Goal: Task Accomplishment & Management: Manage account settings

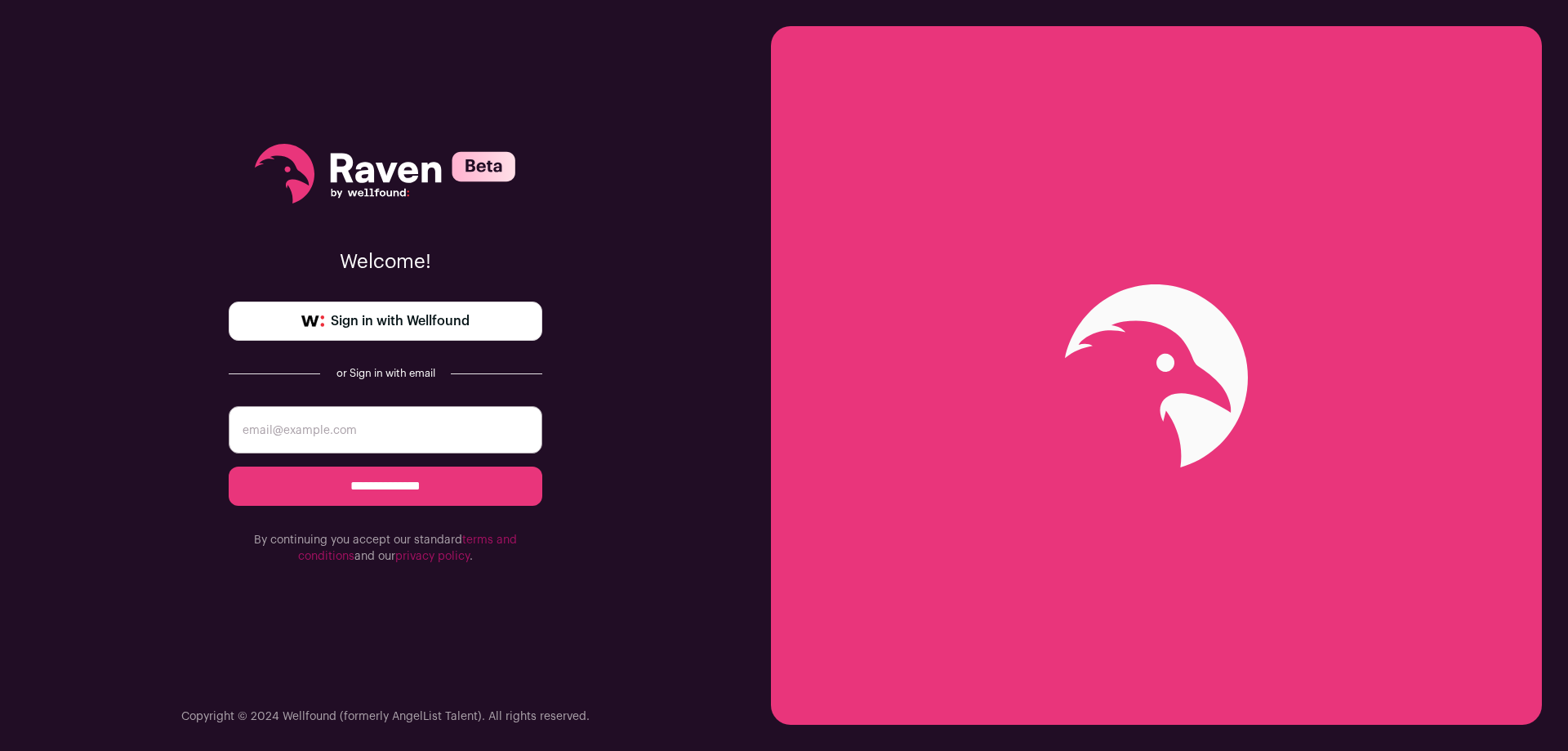
click at [385, 418] on input "email" at bounding box center [385, 429] width 314 height 47
click at [404, 389] on div "**********" at bounding box center [385, 354] width 314 height 708
click at [433, 327] on span "Sign in with Wellfound" at bounding box center [400, 321] width 139 height 20
click at [324, 419] on input "email" at bounding box center [385, 429] width 314 height 47
type input "[EMAIL_ADDRESS][DOMAIN_NAME]"
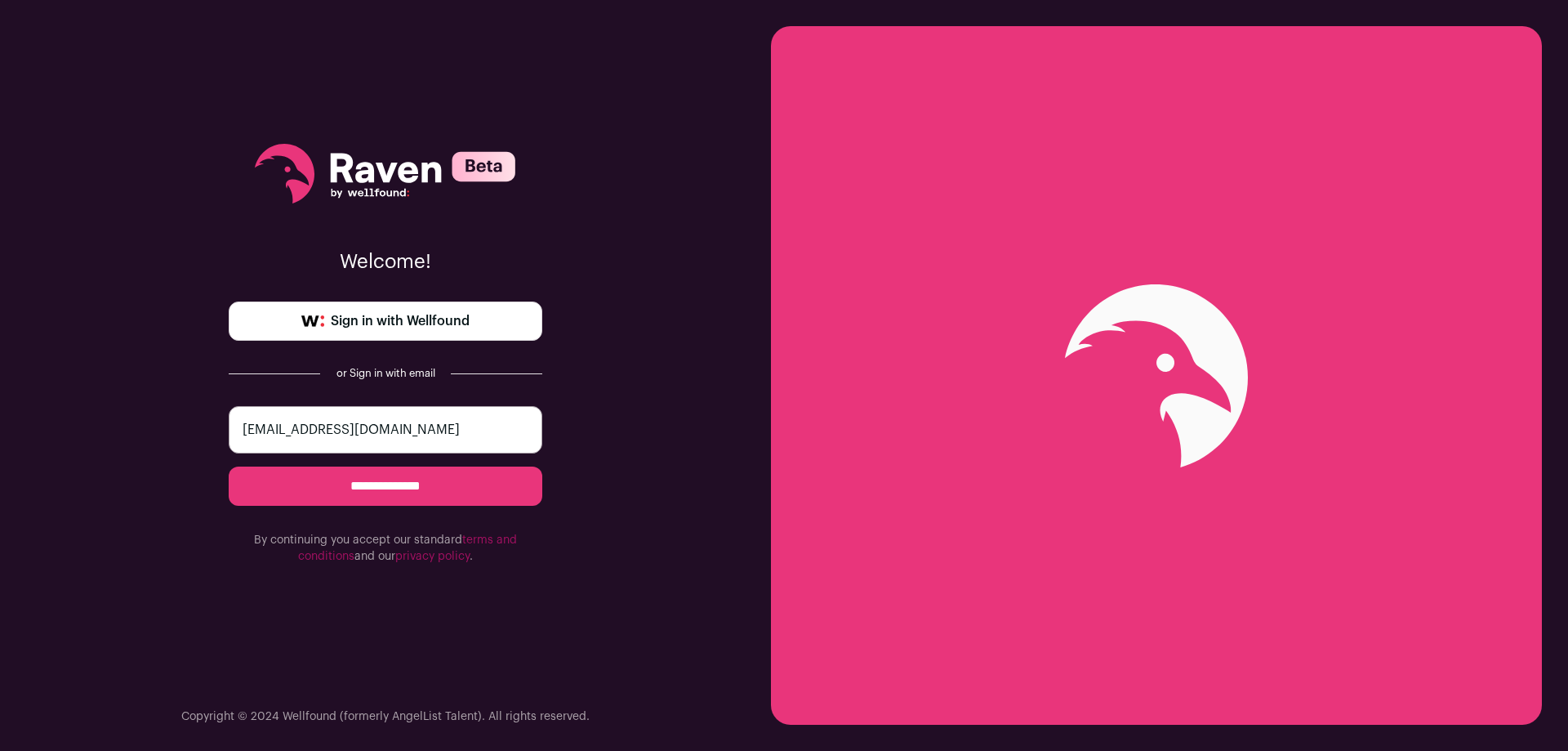
click at [339, 479] on input "**********" at bounding box center [385, 486] width 314 height 39
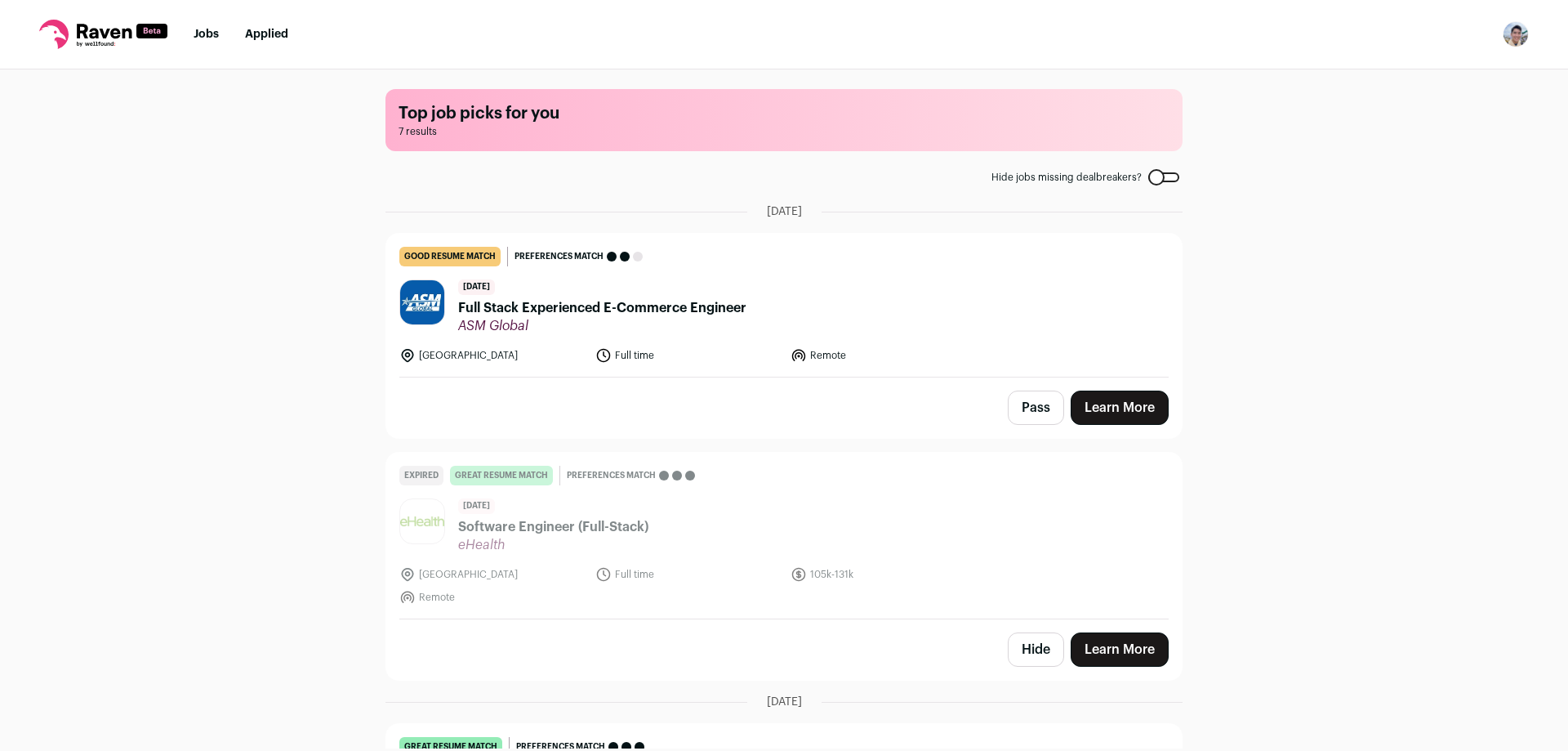
click at [514, 316] on span "Full Stack Experienced E-Commerce Engineer" at bounding box center [602, 308] width 288 height 20
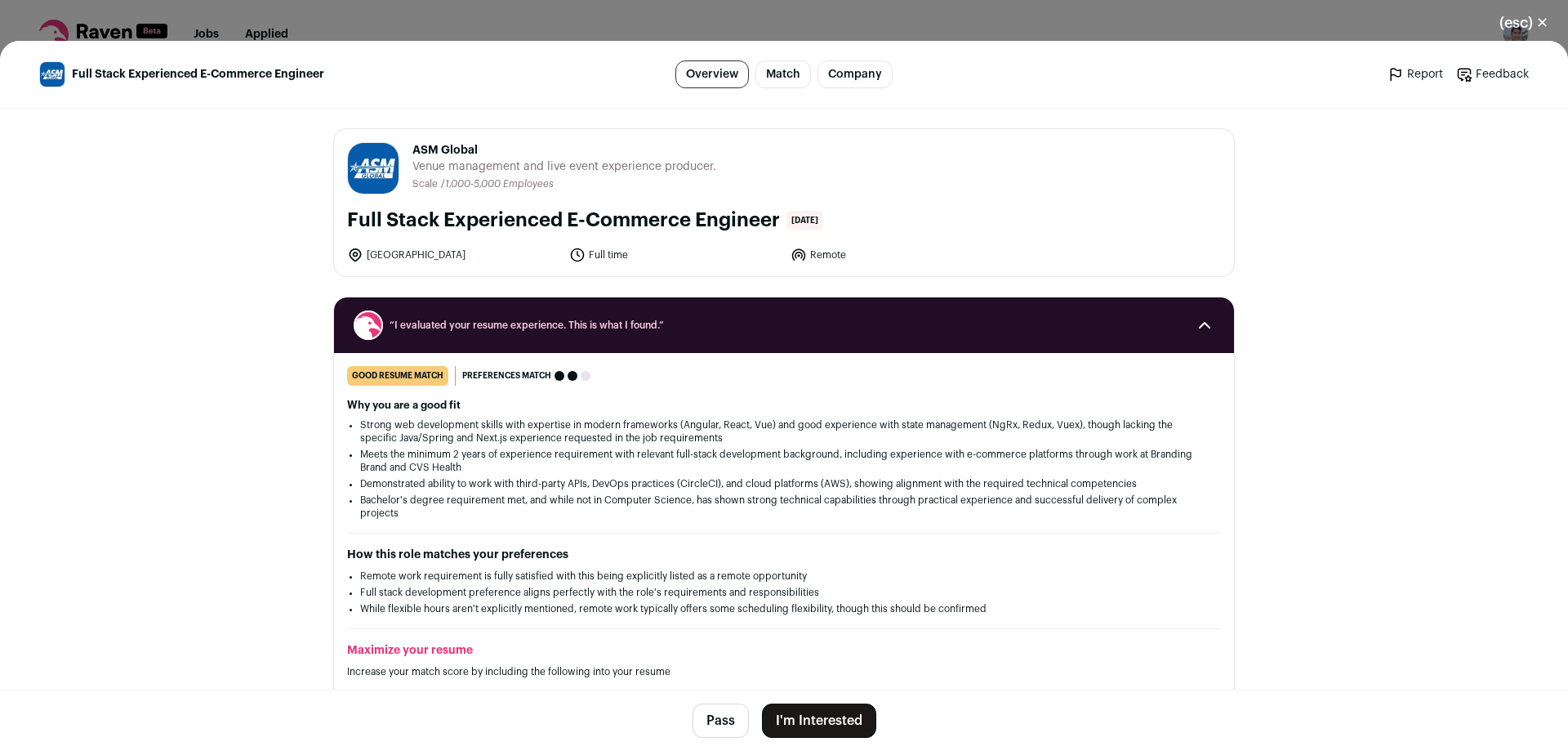
click at [953, 21] on div "(esc) ✕ Full Stack Experienced E-Commerce Engineer Overview Match Company Repor…" at bounding box center [784, 376] width 1568 height 751
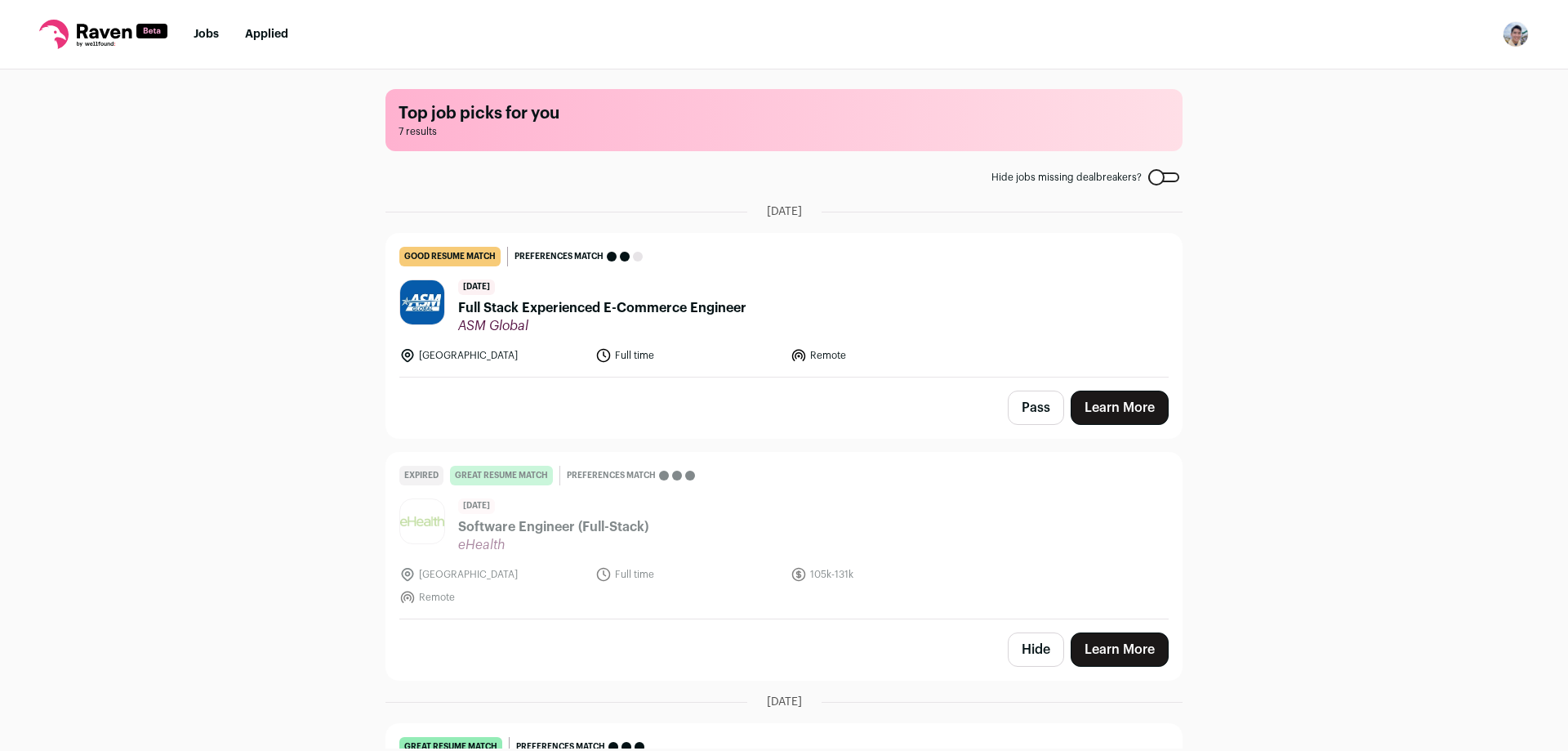
click at [1530, 34] on nav "Jobs Applied Settings Notifications Preferences Resume FAQs Logout" at bounding box center [784, 34] width 1568 height 69
click at [1520, 32] on img "Open dropdown" at bounding box center [1515, 34] width 26 height 26
click at [257, 80] on div "Top job picks for you 7 results Hide jobs missing dealbreakers? September 22nd,…" at bounding box center [784, 409] width 1568 height 679
click at [266, 42] on li "Applied" at bounding box center [267, 34] width 43 height 17
click at [265, 31] on link "Applied" at bounding box center [267, 34] width 43 height 12
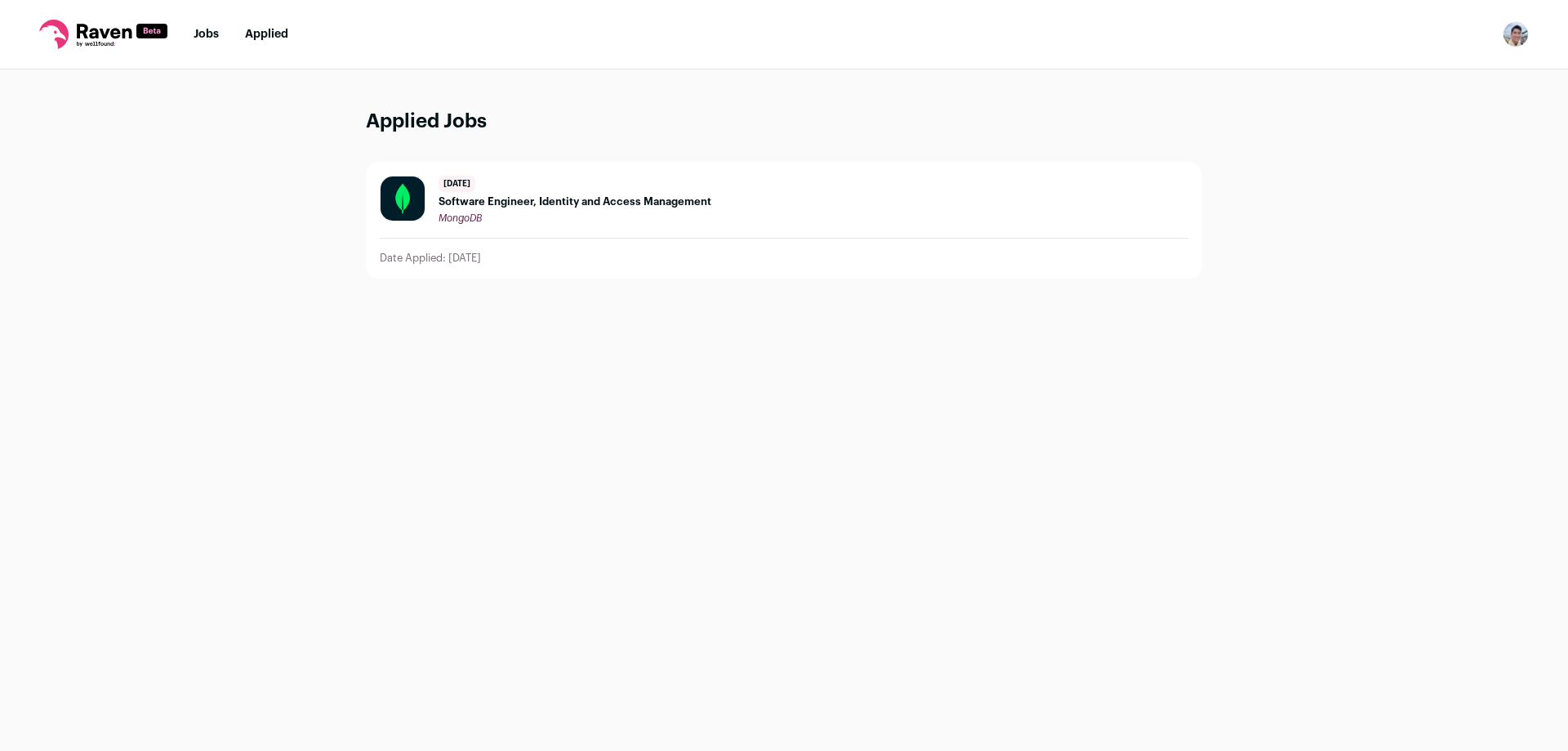
click at [1521, 30] on img "Open dropdown" at bounding box center [1515, 34] width 26 height 26
click at [1444, 65] on link "Settings" at bounding box center [1437, 76] width 181 height 39
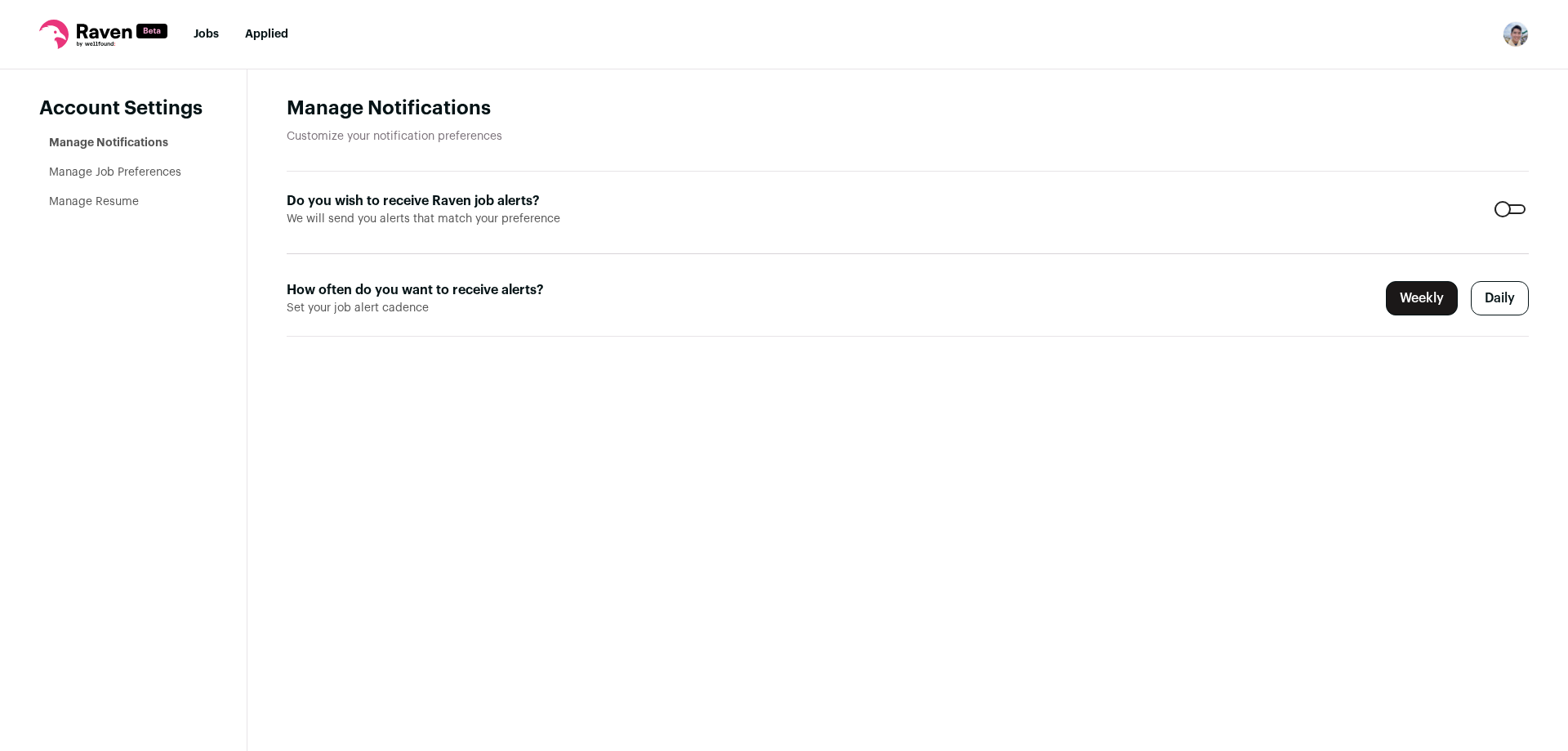
click at [108, 32] on icon at bounding box center [105, 30] width 55 height 15
click at [77, 34] on icon at bounding box center [103, 34] width 128 height 29
click at [200, 38] on link "Jobs" at bounding box center [206, 34] width 25 height 12
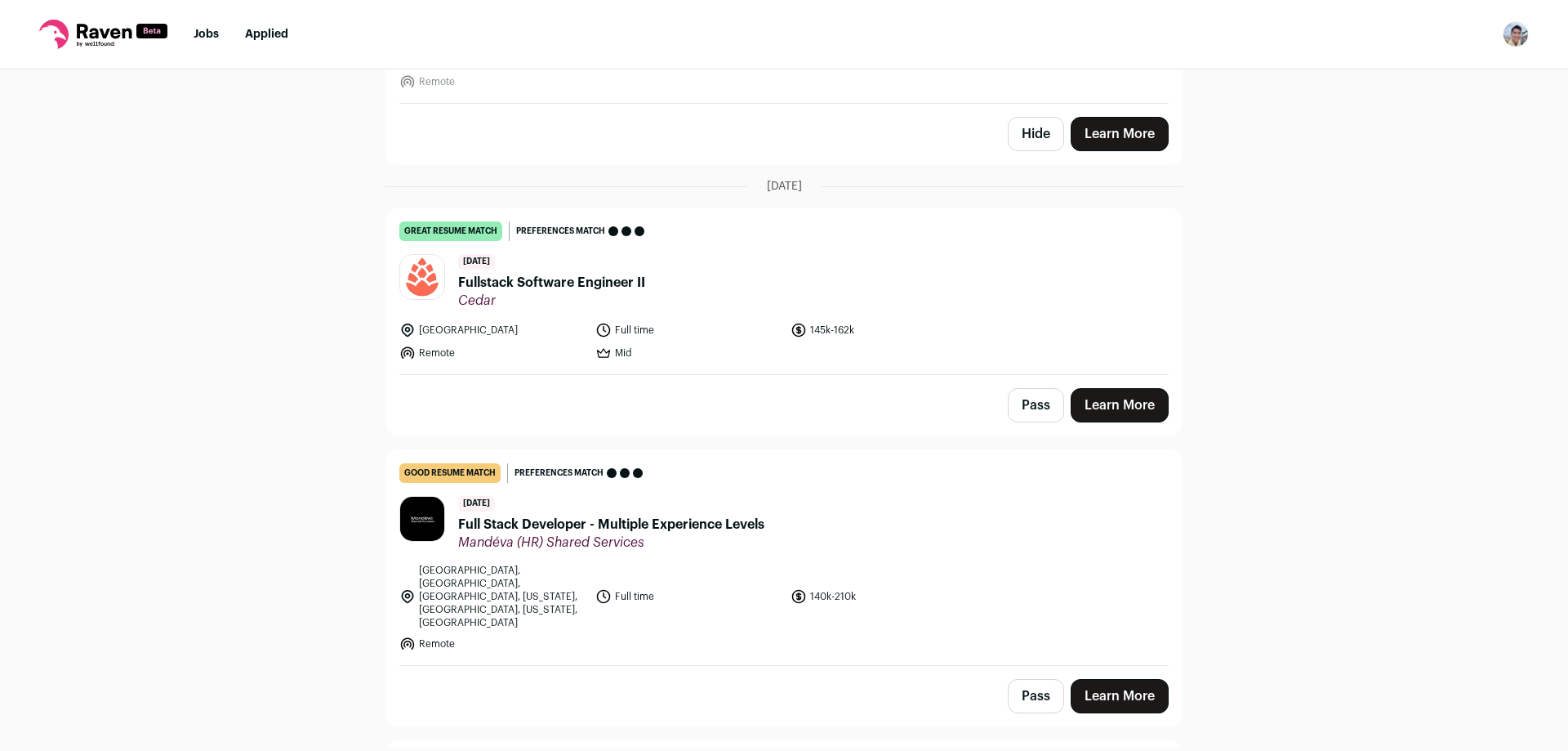
scroll to position [488, 0]
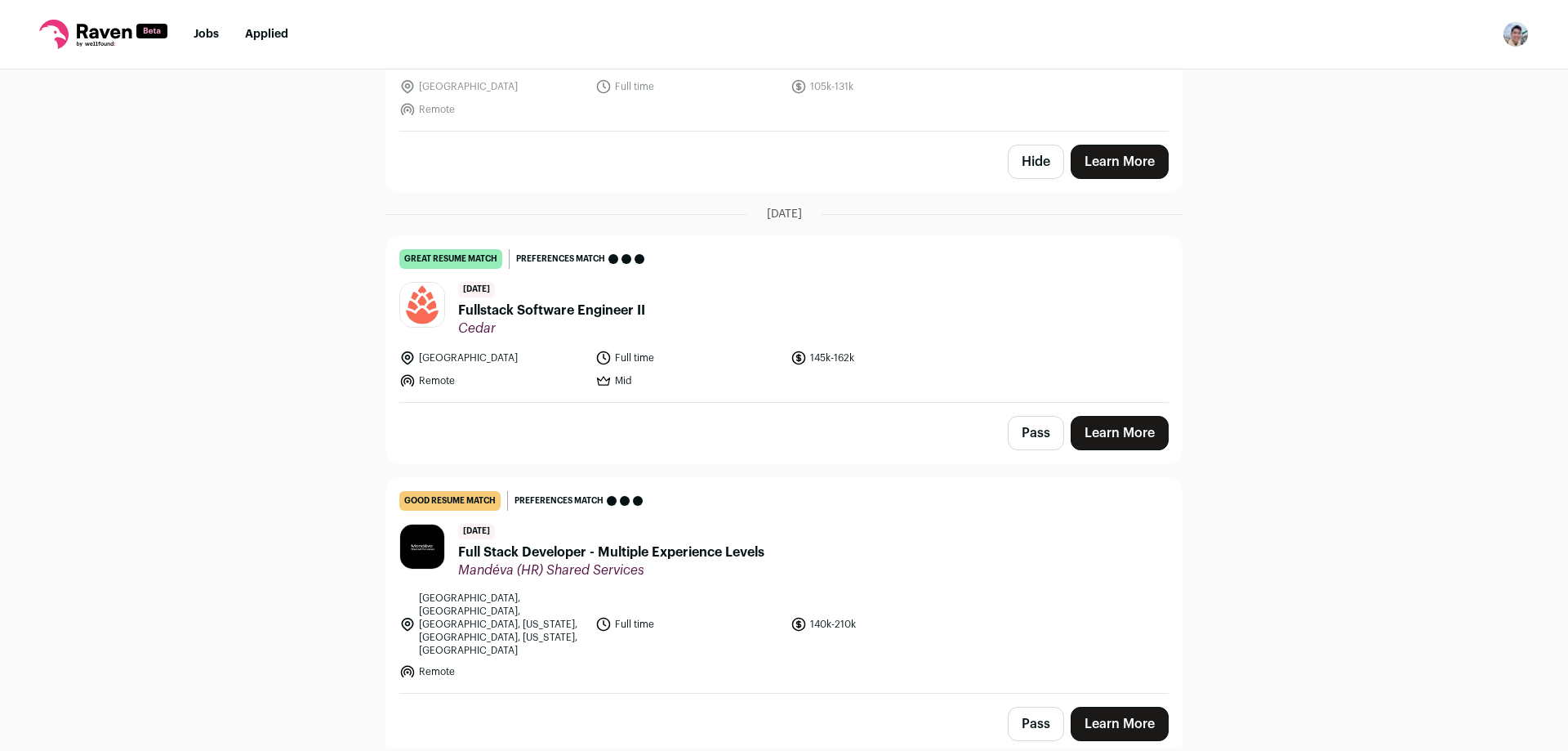
click at [229, 209] on div "Top job picks for you 7 results Hide jobs missing dealbreakers? September 22nd,…" at bounding box center [784, 409] width 1568 height 679
click at [598, 313] on span "Fullstack Software Engineer II" at bounding box center [551, 310] width 187 height 20
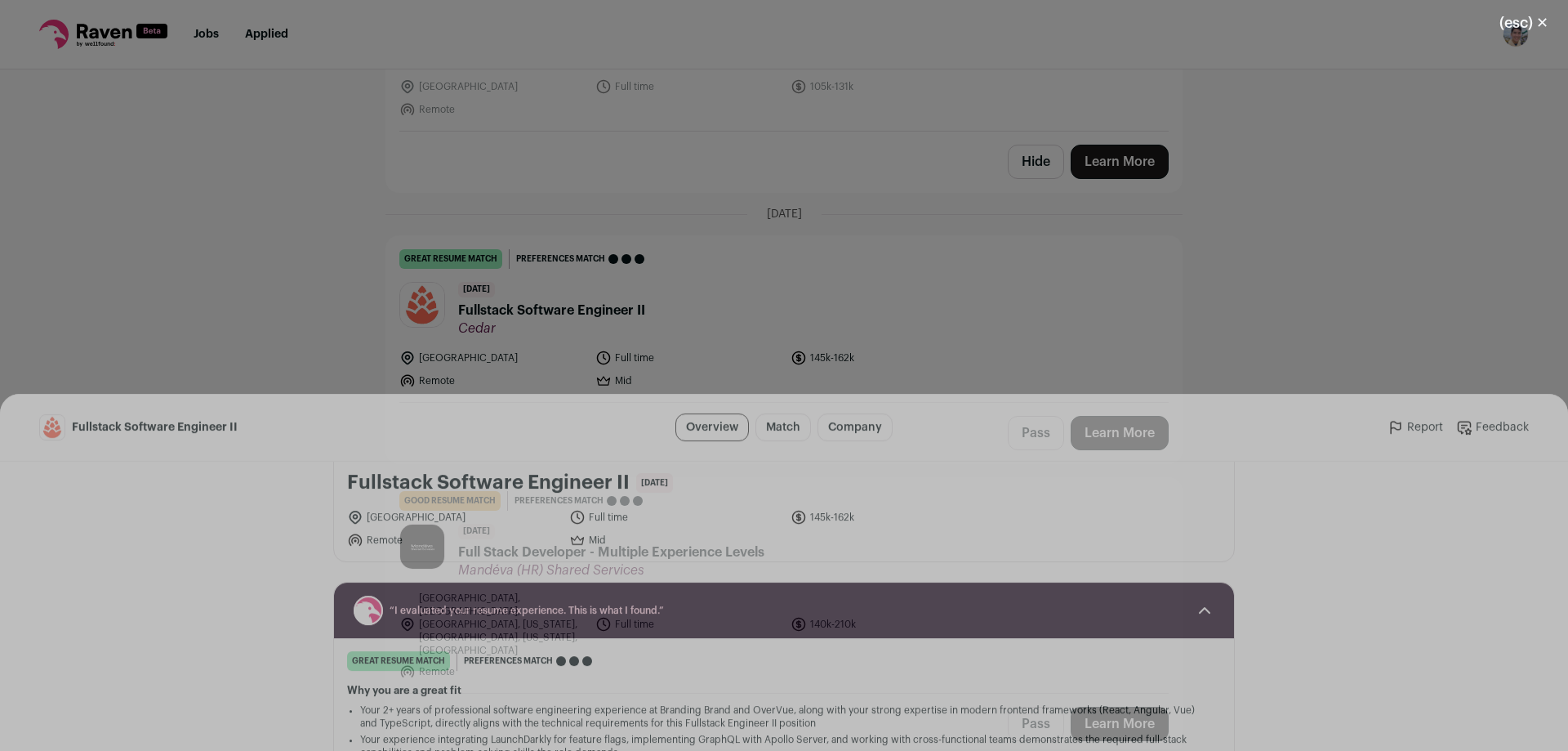
scroll to position [0, 0]
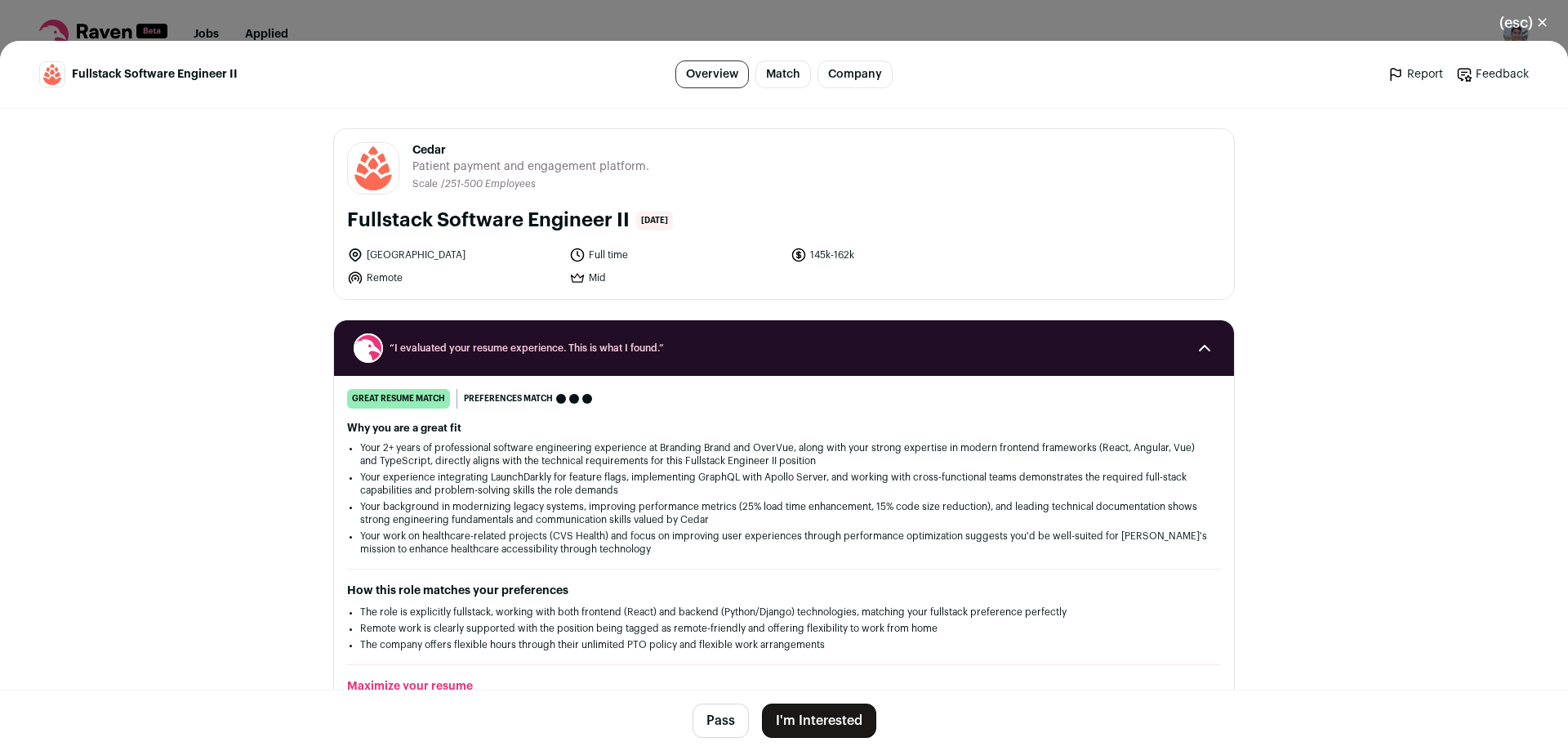
click at [838, 94] on header "Fullstack Software Engineer II Overview Match Company Report Feedback Report Fe…" at bounding box center [784, 74] width 1568 height 67
click at [854, 75] on link "Company" at bounding box center [854, 74] width 75 height 27
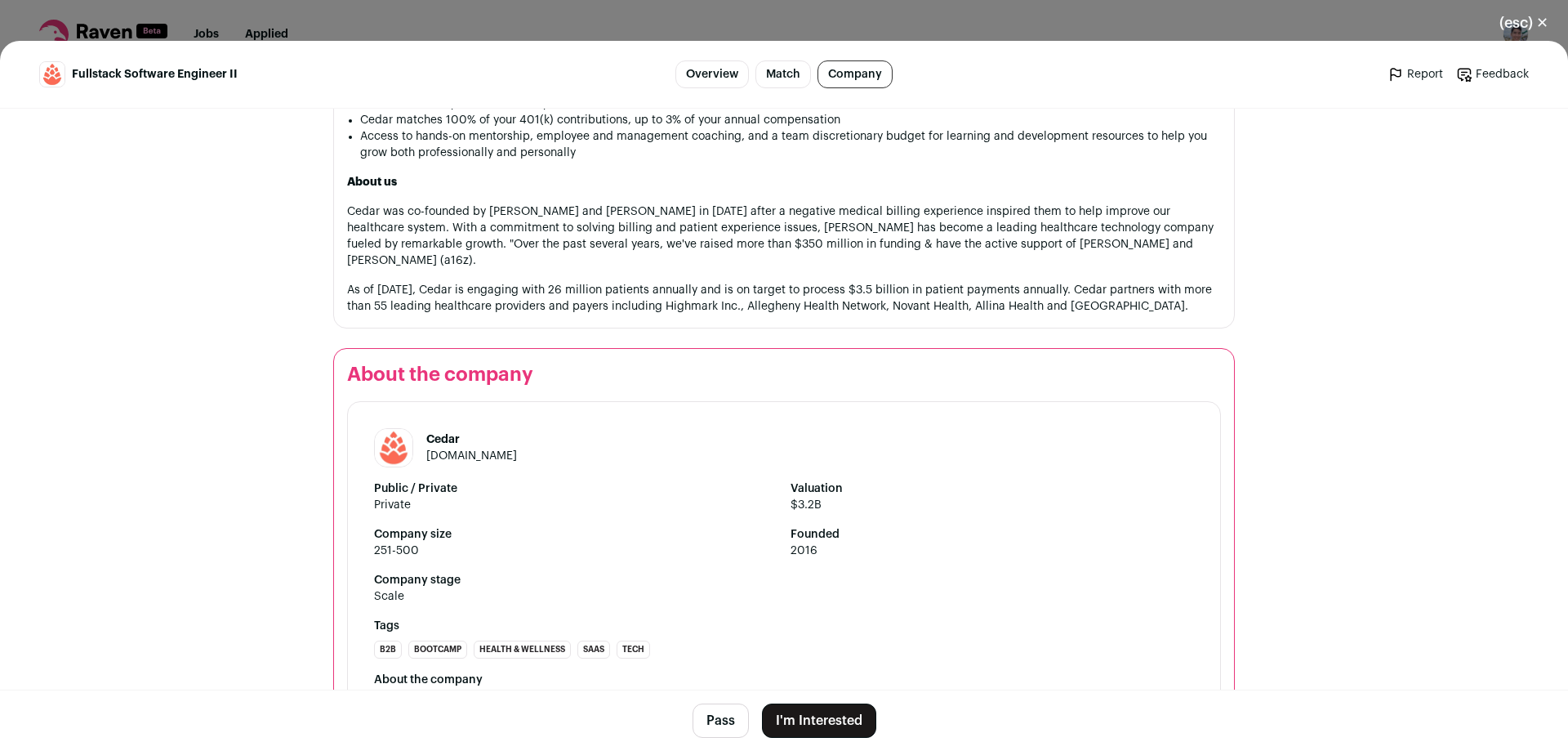
scroll to position [2222, 0]
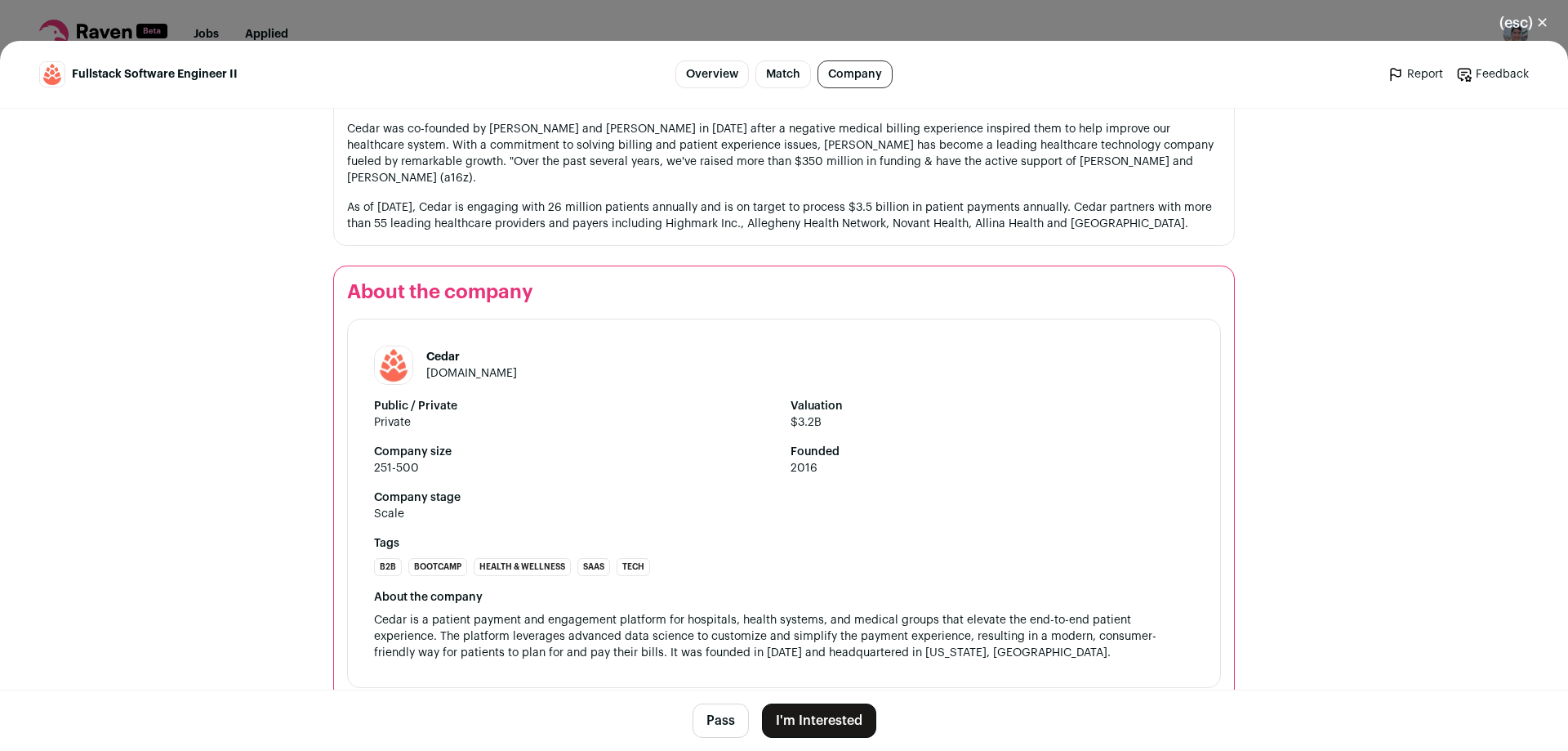
click at [1064, 32] on div "(esc) ✕ Fullstack Software Engineer II Overview Match Company Report Feedback R…" at bounding box center [784, 376] width 1568 height 751
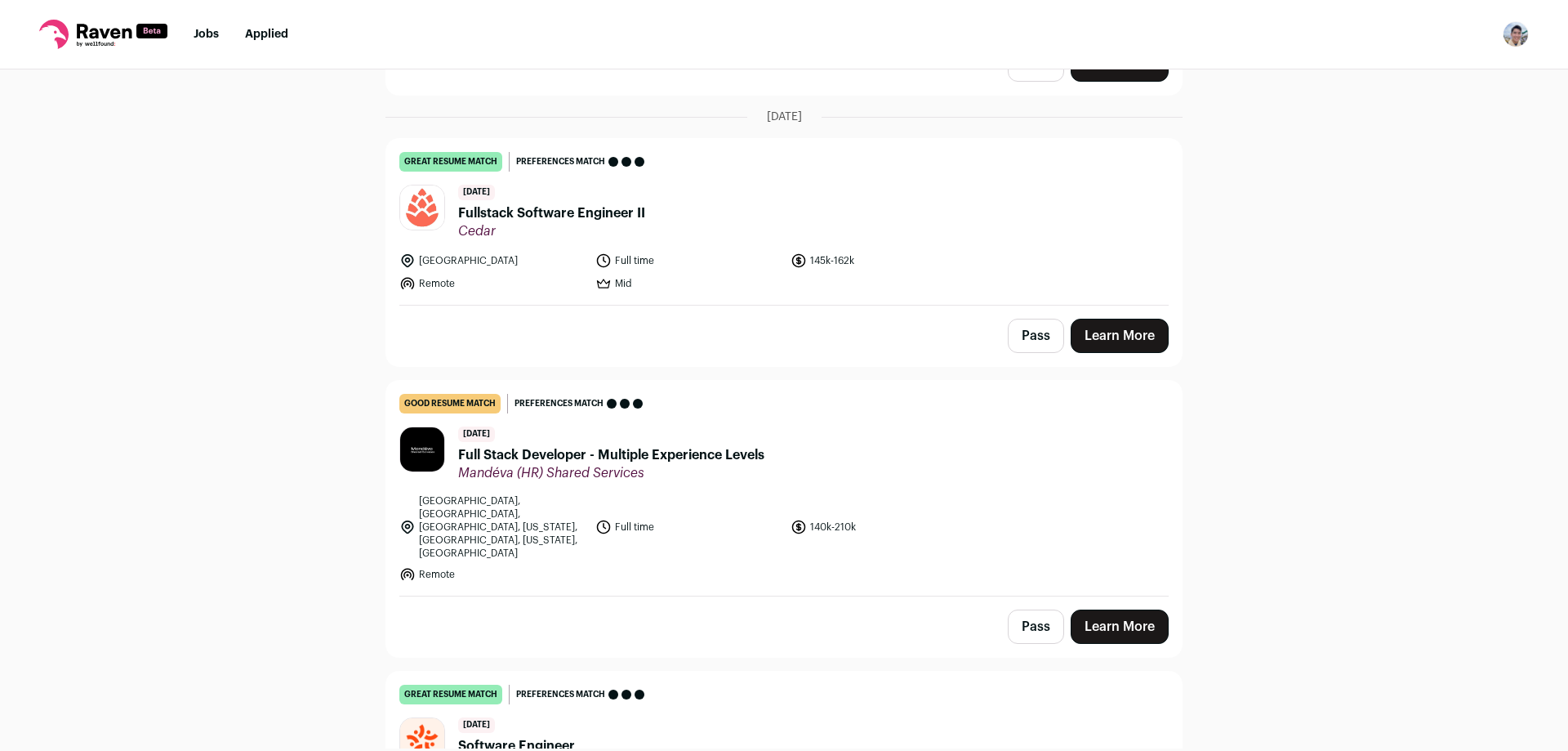
scroll to position [488, 0]
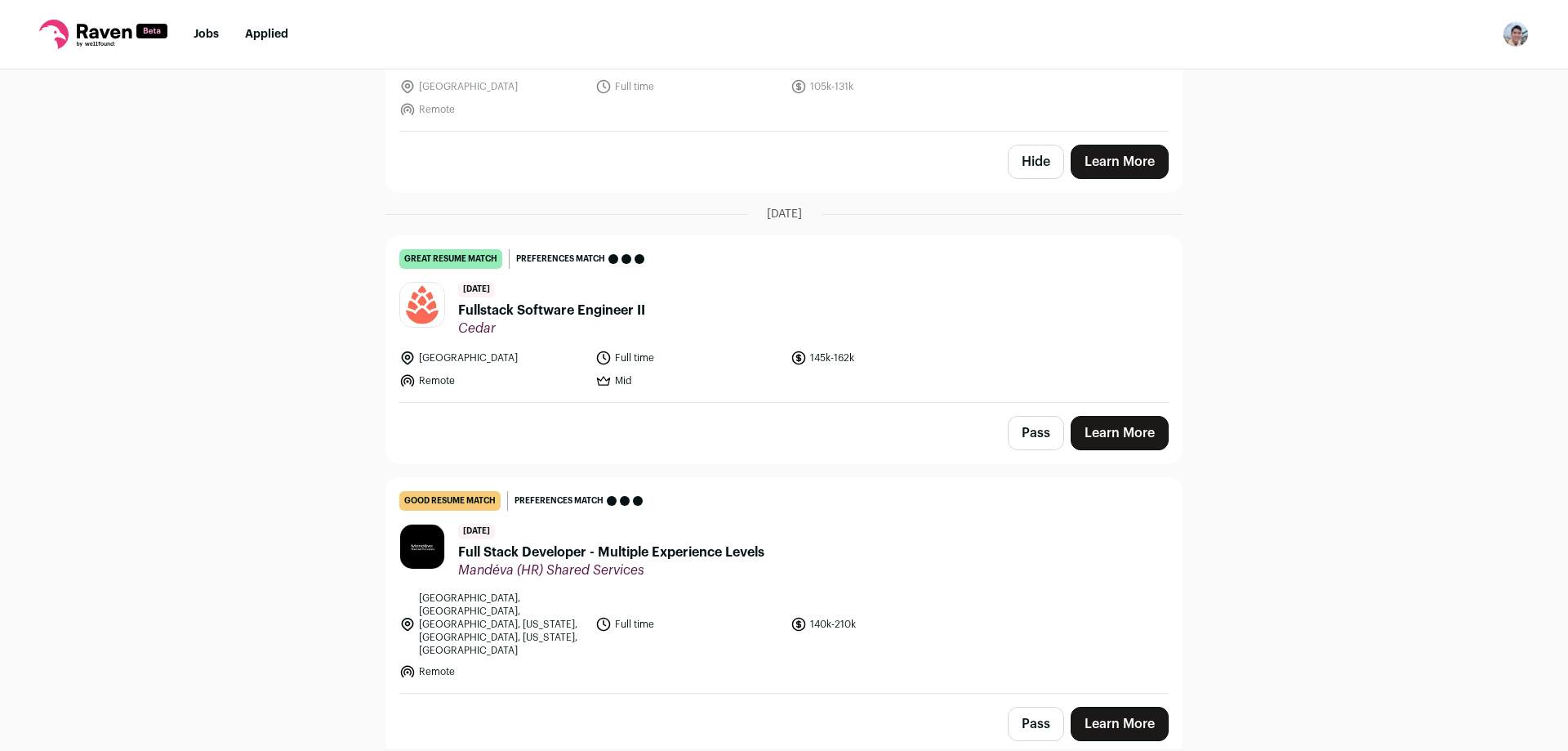
click at [1516, 33] on img "Open dropdown" at bounding box center [1515, 34] width 26 height 26
click at [1438, 76] on link "Settings" at bounding box center [1437, 76] width 181 height 39
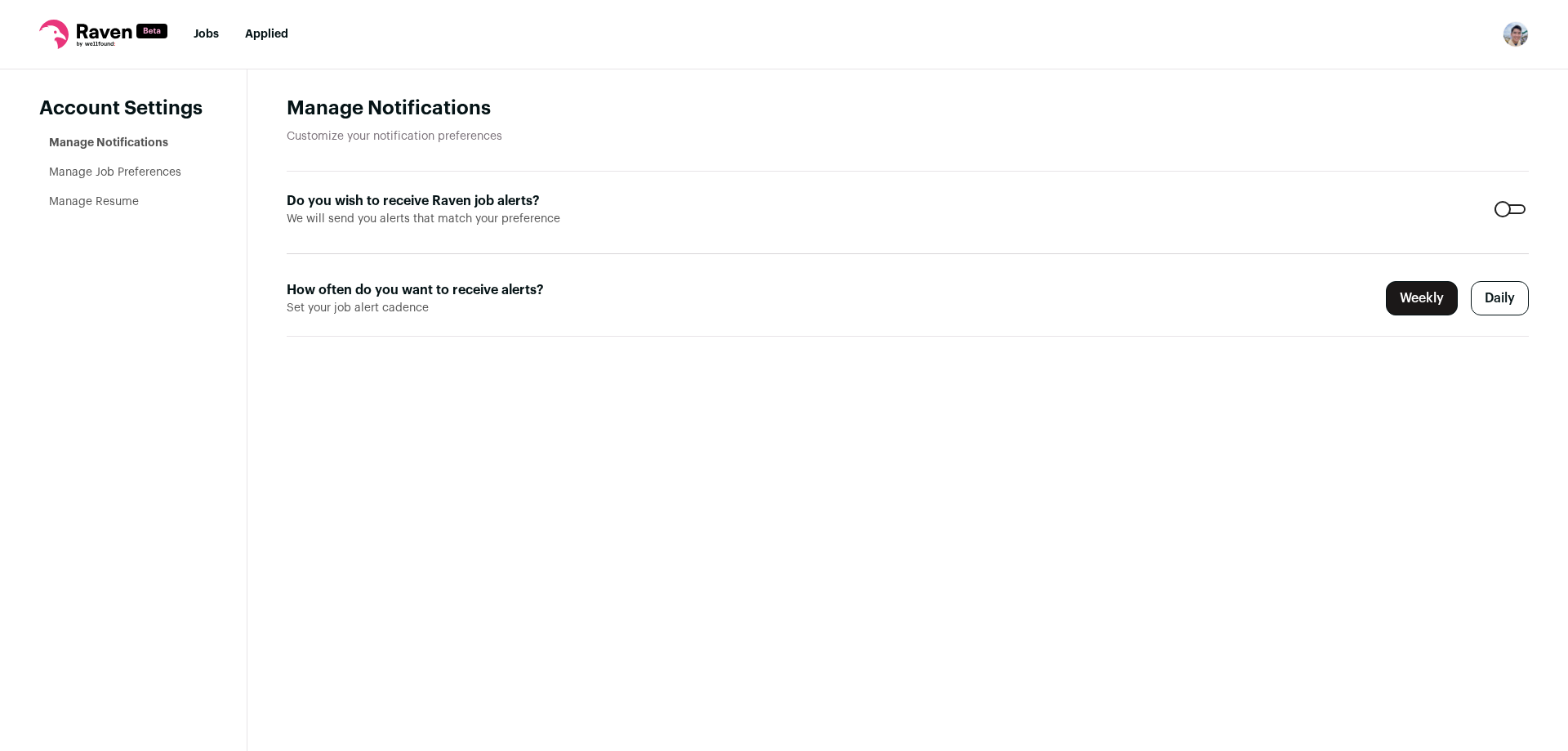
click at [136, 200] on link "Manage Resume" at bounding box center [94, 201] width 90 height 12
